Goal: Task Accomplishment & Management: Complete application form

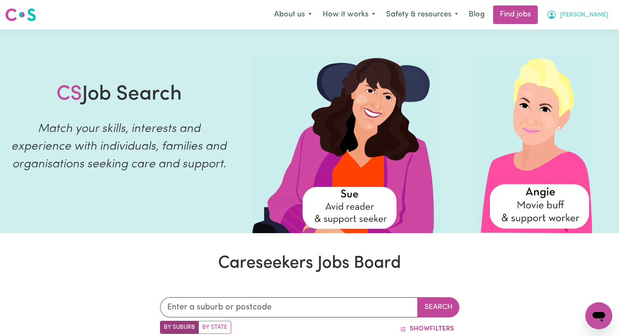
click at [599, 17] on span "Olivia" at bounding box center [584, 15] width 48 height 9
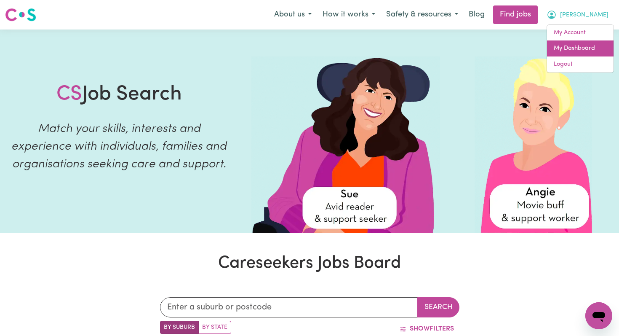
click at [564, 53] on link "My Dashboard" at bounding box center [580, 48] width 67 height 16
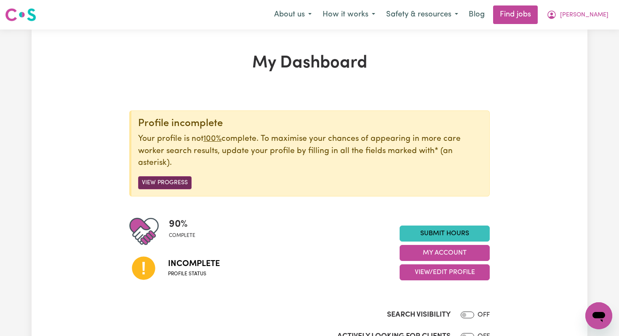
click at [174, 182] on button "View Progress" at bounding box center [164, 182] width 53 height 13
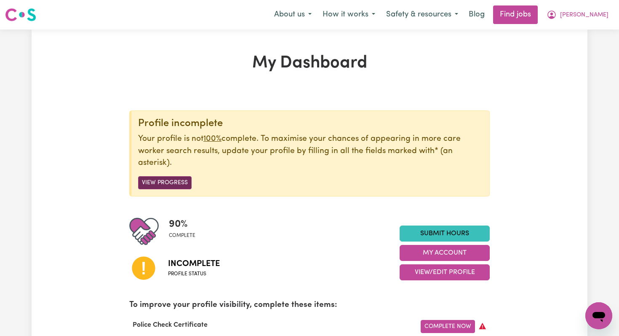
click at [171, 182] on button "View Progress" at bounding box center [164, 182] width 53 height 13
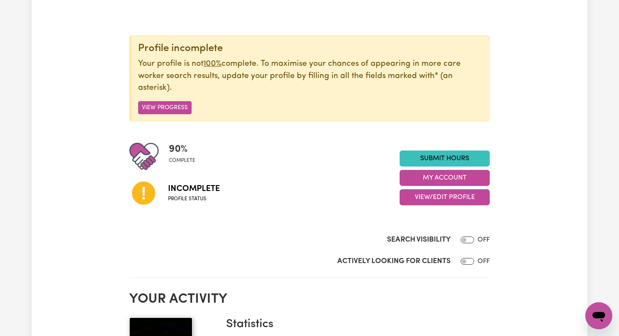
scroll to position [76, 0]
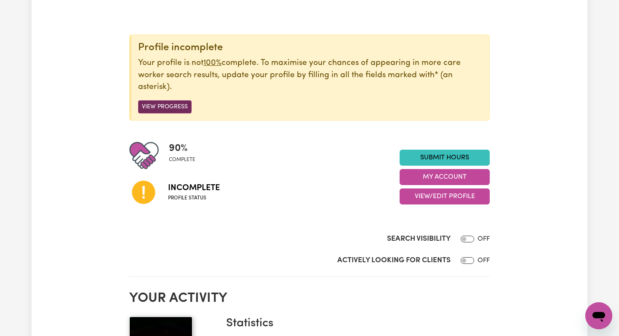
click at [162, 110] on button "View Progress" at bounding box center [164, 106] width 53 height 13
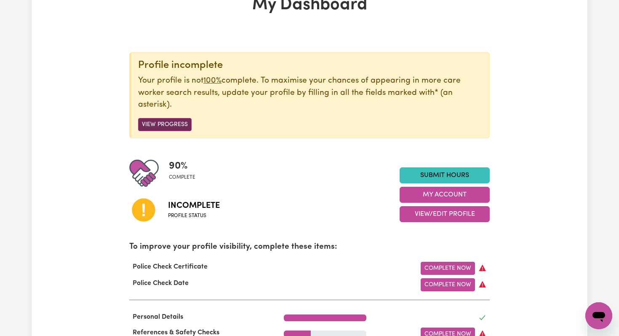
scroll to position [125, 0]
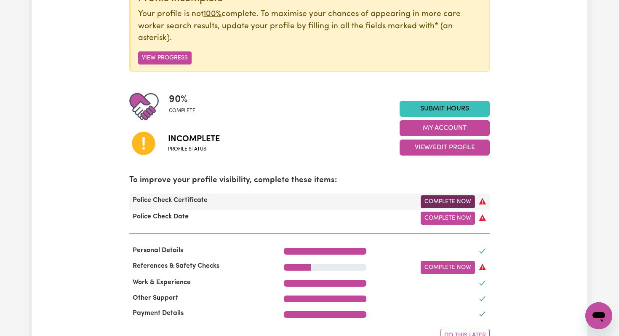
click at [445, 201] on link "Complete Now" at bounding box center [448, 201] width 54 height 13
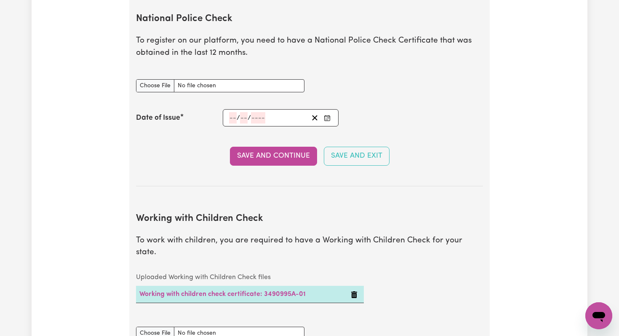
scroll to position [575, 0]
click at [147, 86] on input "National Police Check document" at bounding box center [220, 84] width 169 height 13
type input "C:\fakepath\Cable_ National_Police_Check 2025.pdf"
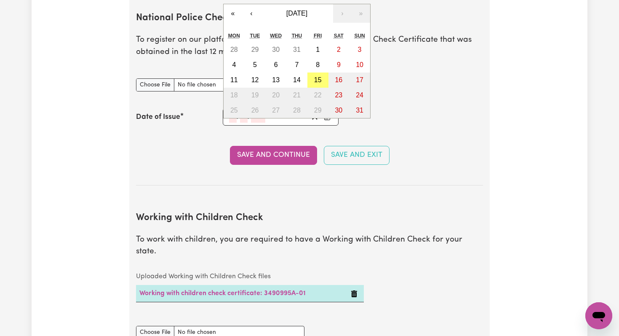
click at [234, 117] on div "/ / « ‹ August 2025 › » Mon Tue Wed Thu Fri Sat Sun 28 29 30 31 1 2 3 4 5 6 7 8…" at bounding box center [281, 116] width 116 height 17
click at [316, 79] on abbr "15" at bounding box center [318, 79] width 8 height 7
type input "2025-08-15"
type input "15"
type input "8"
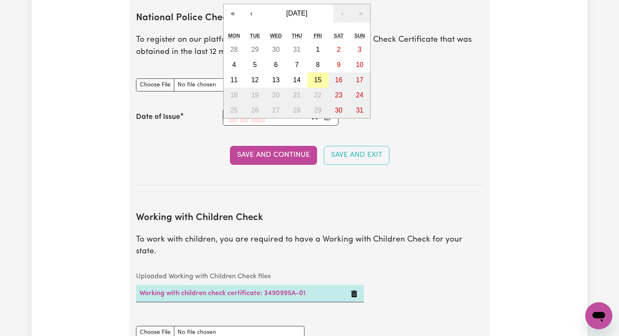
type input "2025"
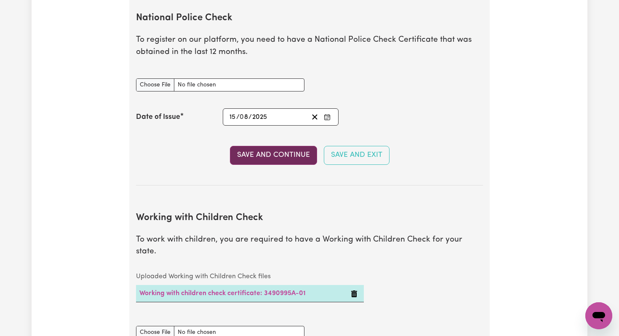
click at [278, 156] on button "Save and Continue" at bounding box center [273, 155] width 87 height 19
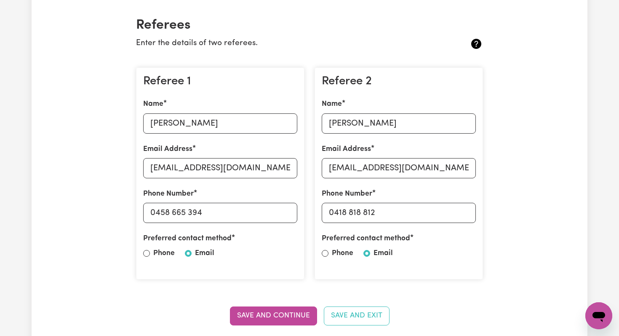
scroll to position [0, 0]
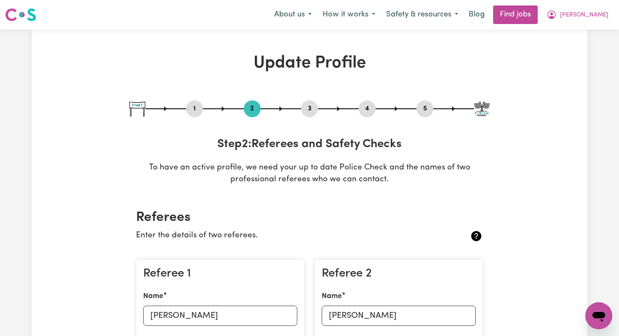
click at [308, 110] on button "3" at bounding box center [309, 108] width 17 height 11
select select "2020"
select select "2024"
select select "2012"
select select "2020"
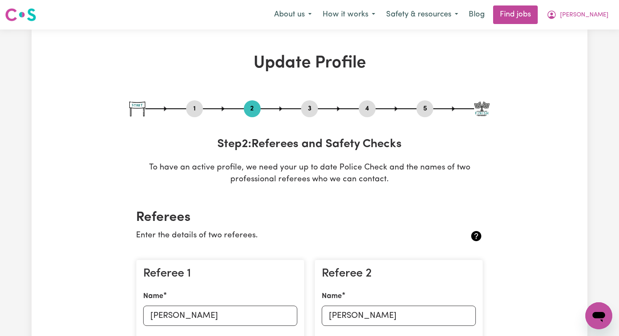
select select "2022"
select select "Certificate III (Individual Support)"
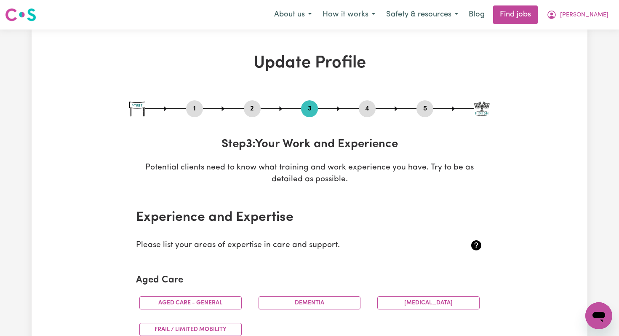
click at [367, 110] on button "4" at bounding box center [367, 108] width 17 height 11
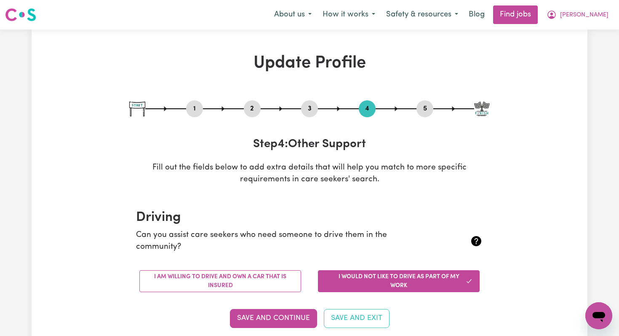
click at [257, 111] on button "2" at bounding box center [252, 108] width 17 height 11
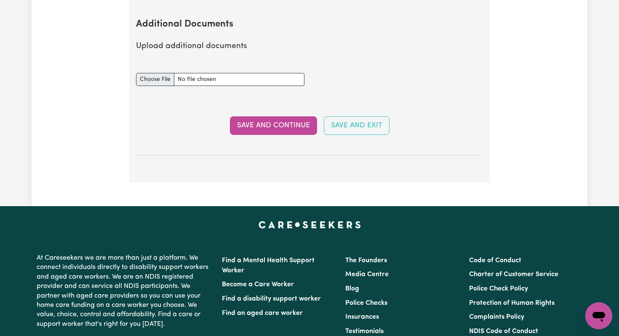
scroll to position [1757, 0]
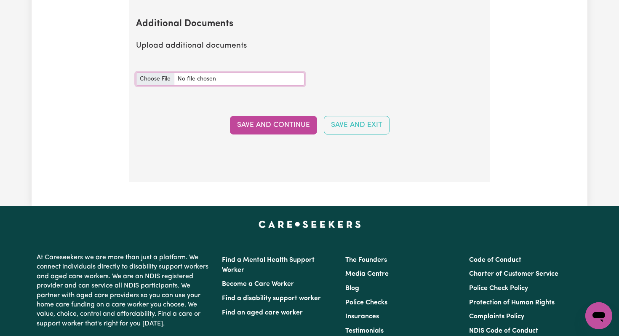
click at [147, 72] on input "Additional Documents document" at bounding box center [220, 78] width 169 height 13
type input "C:\fakepath\Cable_Radford Statement of Service.pdf"
click at [252, 116] on button "Save and Continue" at bounding box center [273, 125] width 87 height 19
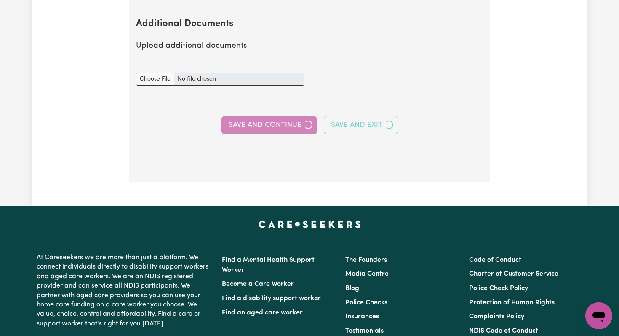
select select "2020"
select select "2024"
select select "2012"
select select "2020"
select select "2022"
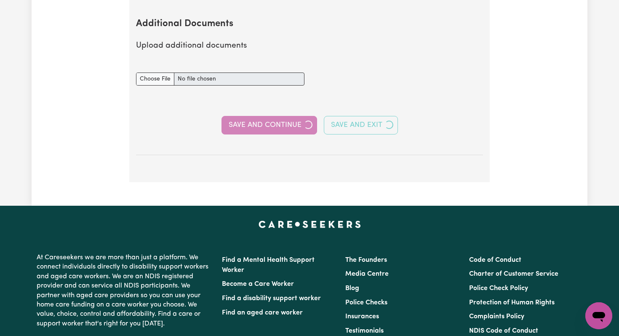
select select "2022"
select select "Certificate III (Individual Support)"
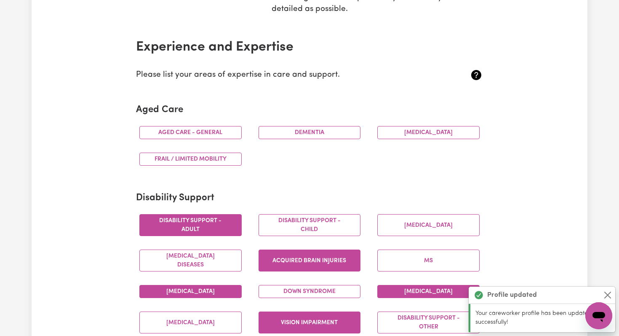
scroll to position [0, 0]
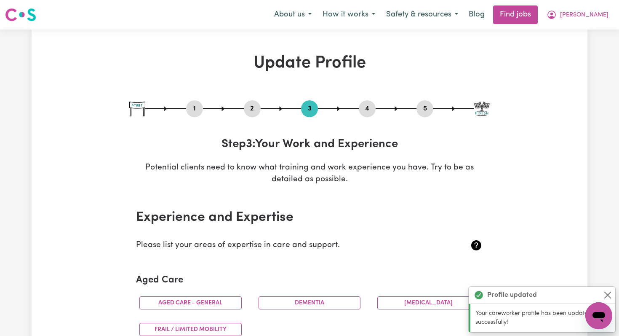
click at [250, 107] on button "2" at bounding box center [252, 108] width 17 height 11
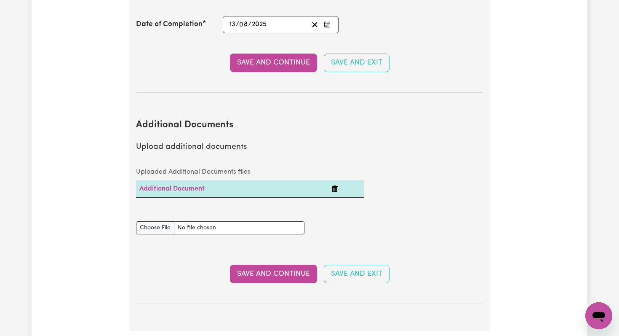
scroll to position [1655, 0]
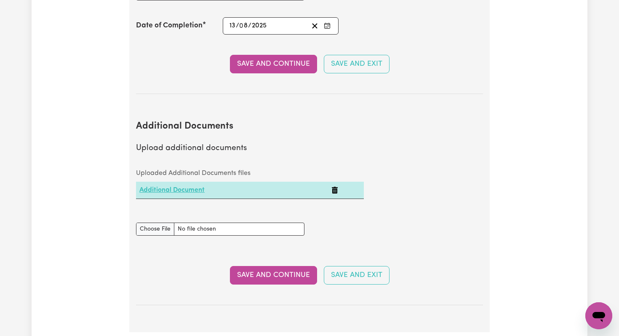
click at [183, 187] on link "Additional Document" at bounding box center [171, 190] width 65 height 7
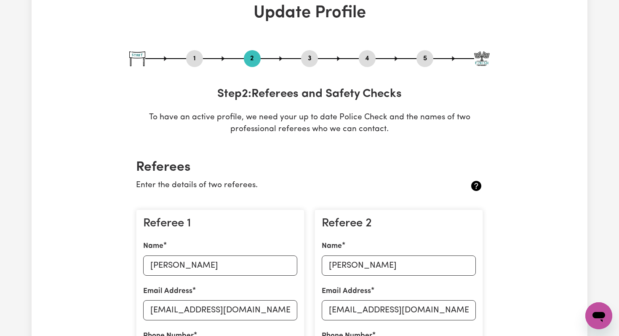
scroll to position [0, 0]
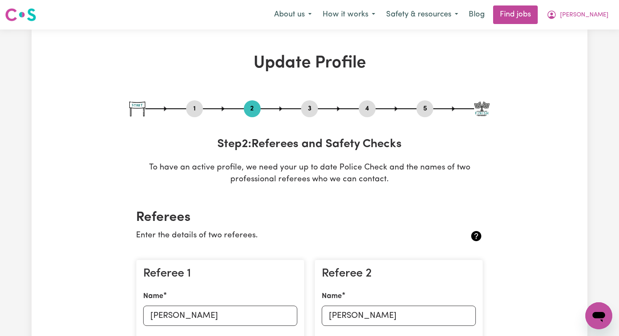
click at [308, 110] on button "3" at bounding box center [309, 108] width 17 height 11
select select "2020"
select select "2024"
select select "2012"
select select "2020"
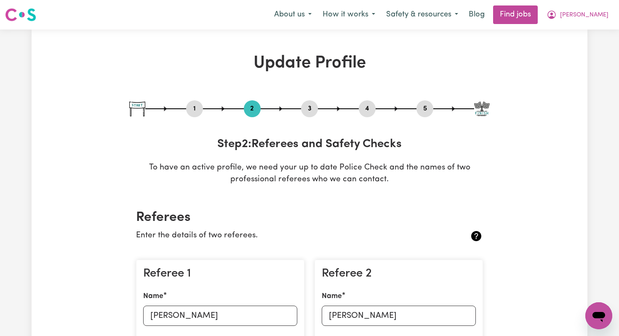
select select "2022"
select select "Certificate III (Individual Support)"
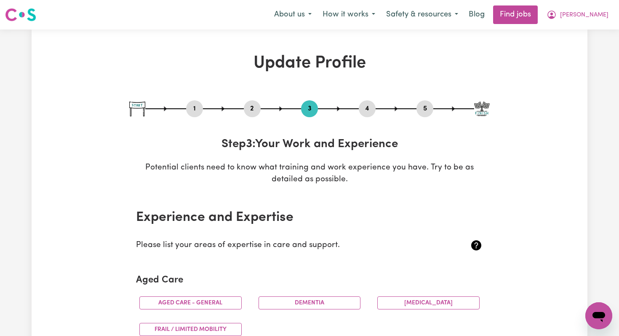
click at [369, 111] on button "4" at bounding box center [367, 108] width 17 height 11
